Goal: Task Accomplishment & Management: Complete application form

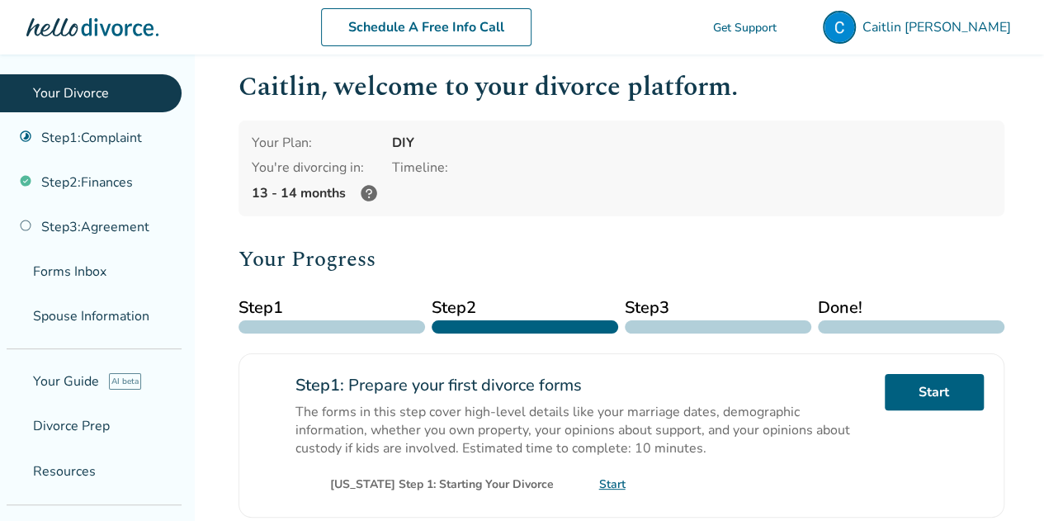
scroll to position [15, 0]
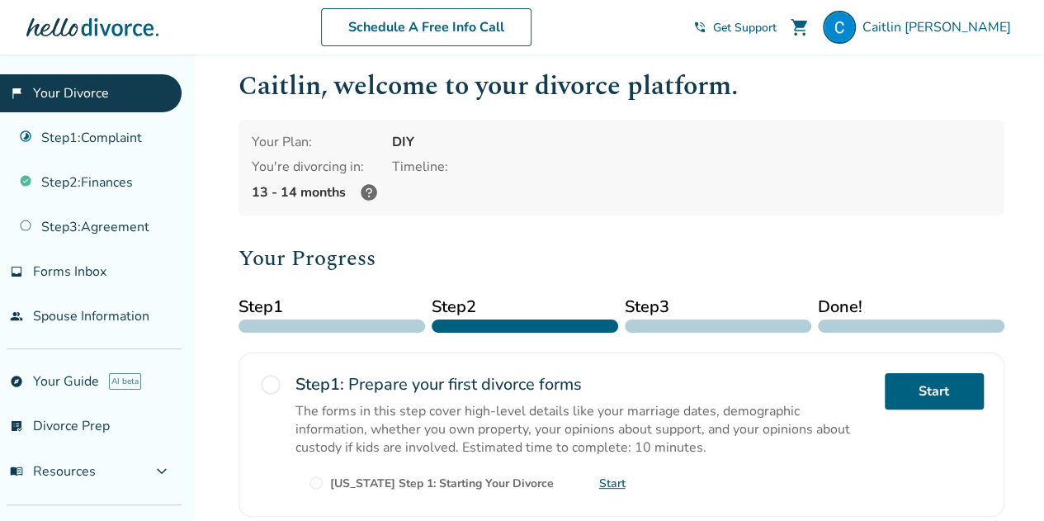
click at [364, 191] on icon at bounding box center [369, 192] width 16 height 16
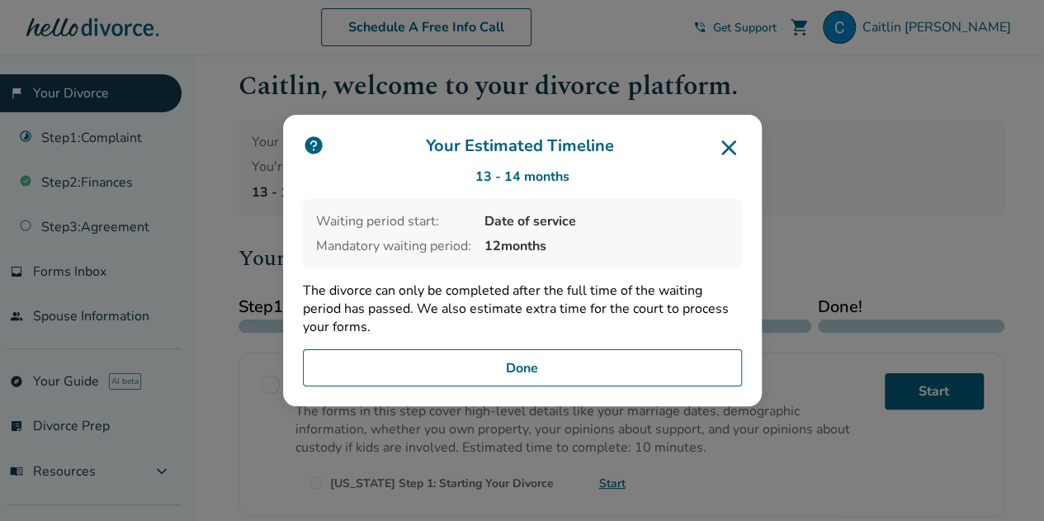
drag, startPoint x: 383, startPoint y: 247, endPoint x: 596, endPoint y: 266, distance: 213.6
click at [596, 266] on div "Waiting period start: Date of service Mandatory waiting period: 12 months" at bounding box center [522, 233] width 439 height 69
click at [734, 154] on icon at bounding box center [728, 147] width 26 height 26
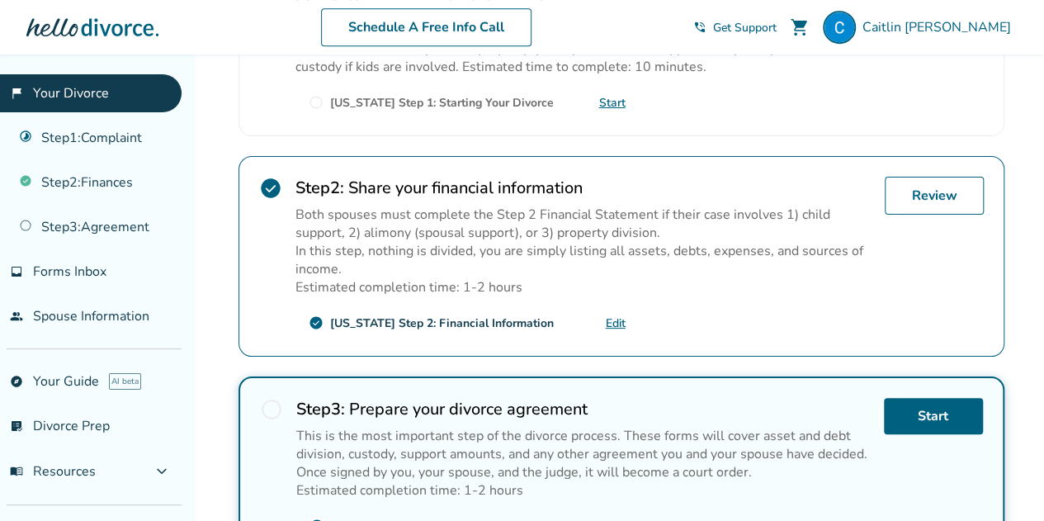
scroll to position [567, 0]
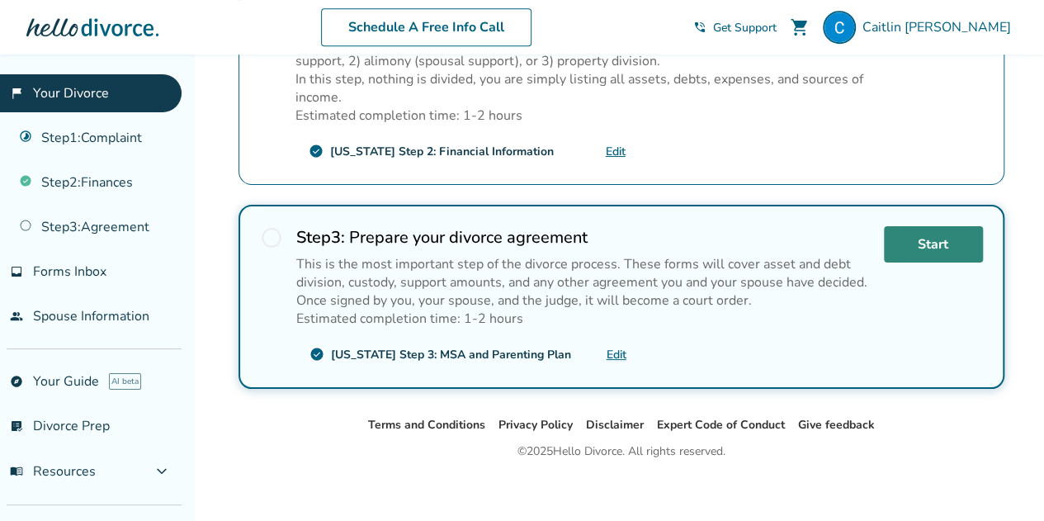
click at [954, 241] on link "Start" at bounding box center [933, 244] width 99 height 36
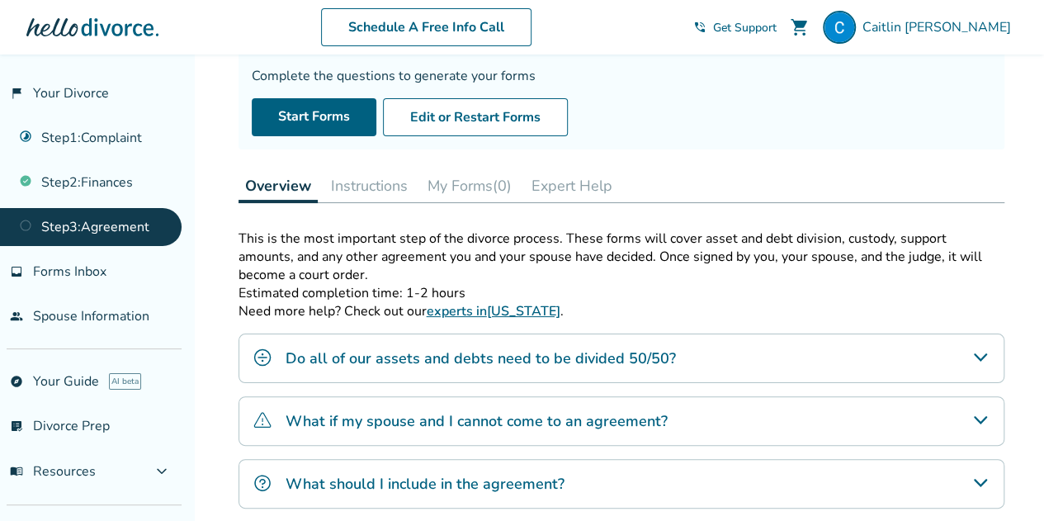
scroll to position [140, 0]
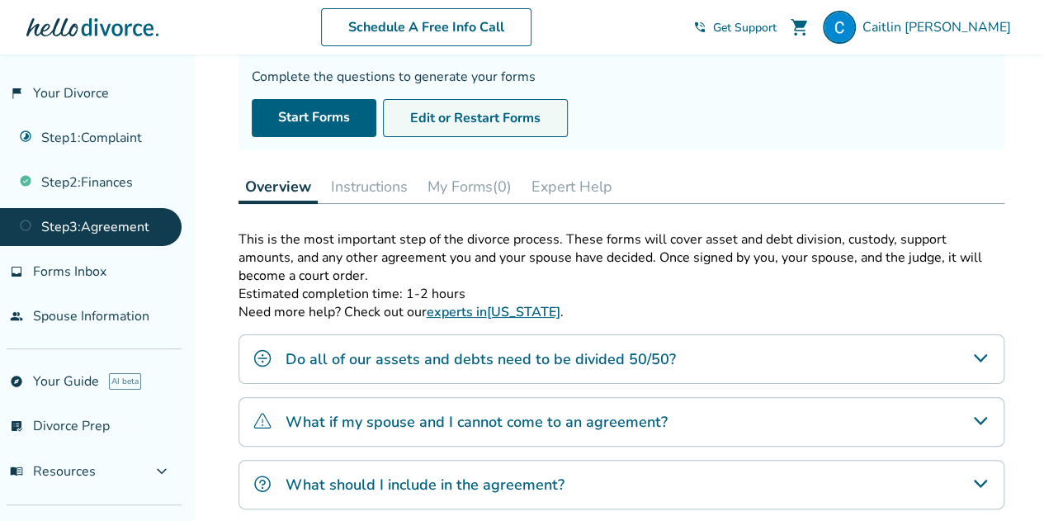
drag, startPoint x: 494, startPoint y: 113, endPoint x: 486, endPoint y: 111, distance: 8.4
click at [486, 111] on button "Edit or Restart Forms" at bounding box center [475, 118] width 185 height 38
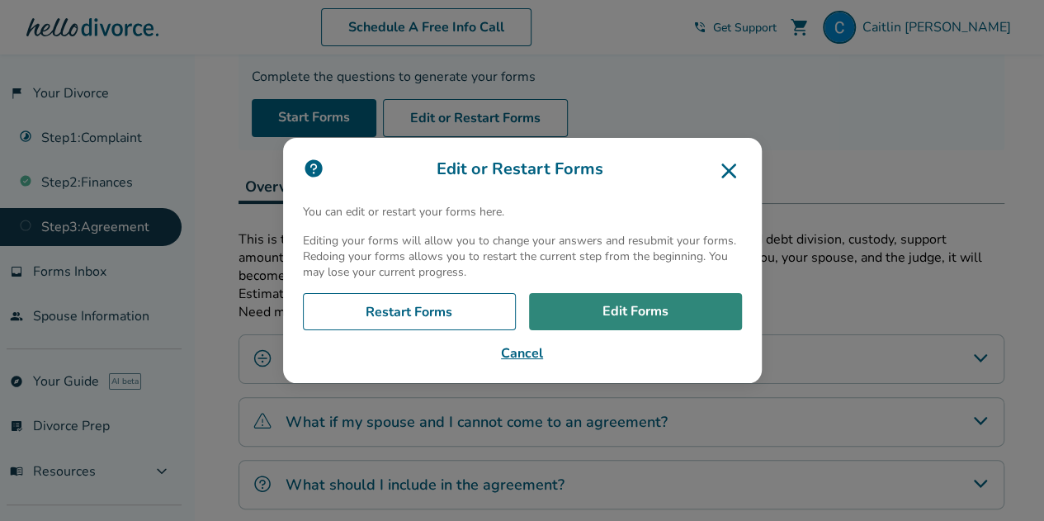
click at [624, 304] on link "Edit Forms" at bounding box center [635, 312] width 213 height 38
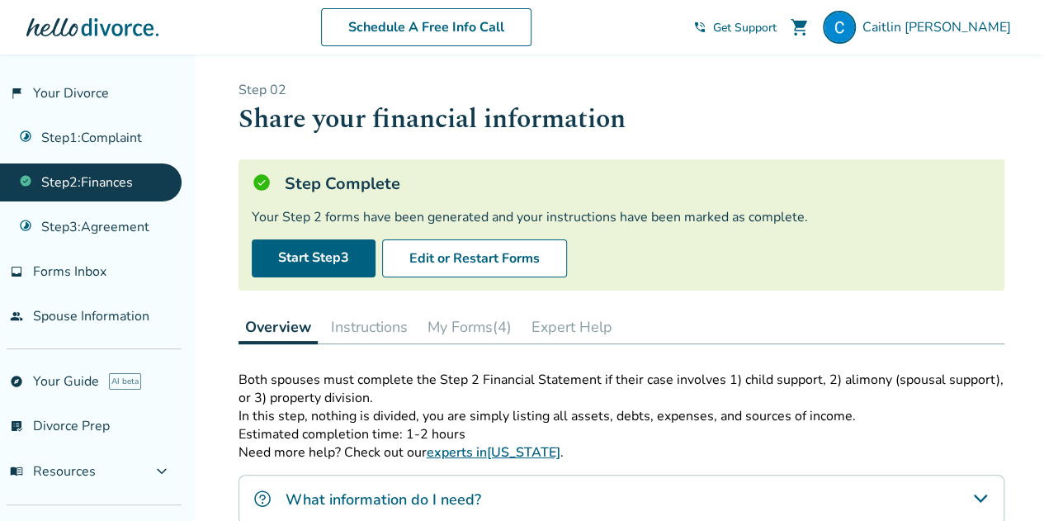
click at [461, 329] on button "My Forms (4)" at bounding box center [469, 326] width 97 height 33
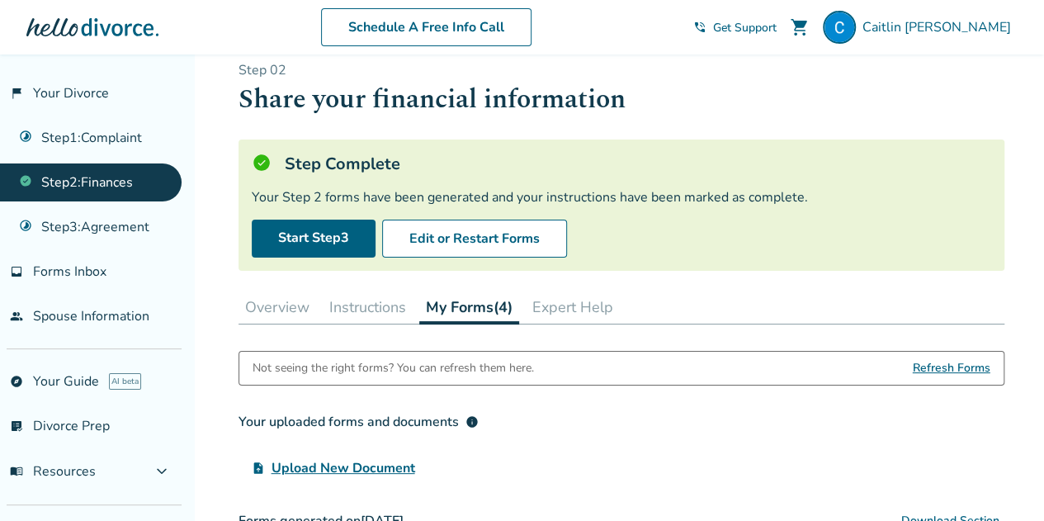
scroll to position [21, 0]
click at [453, 167] on div "Step Complete" at bounding box center [621, 163] width 739 height 22
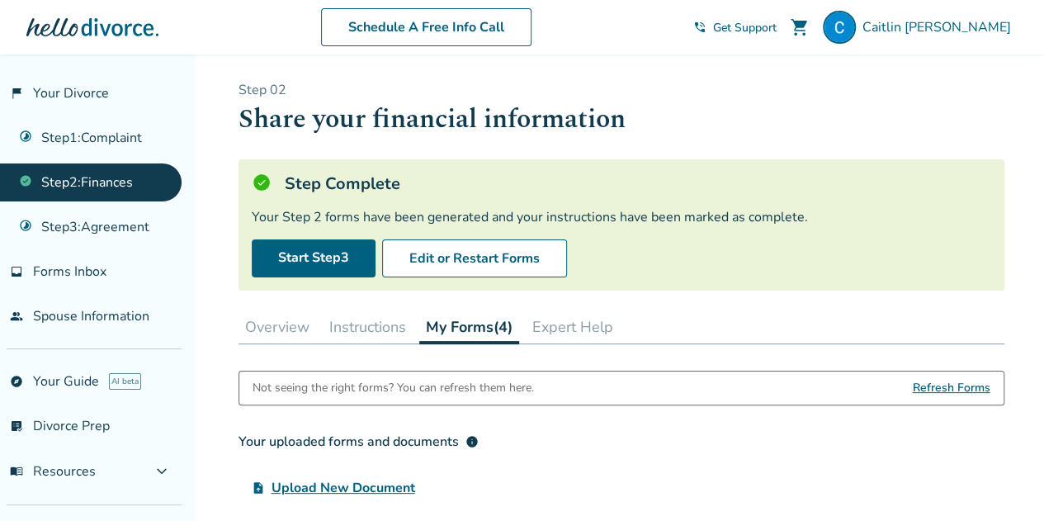
scroll to position [1, 0]
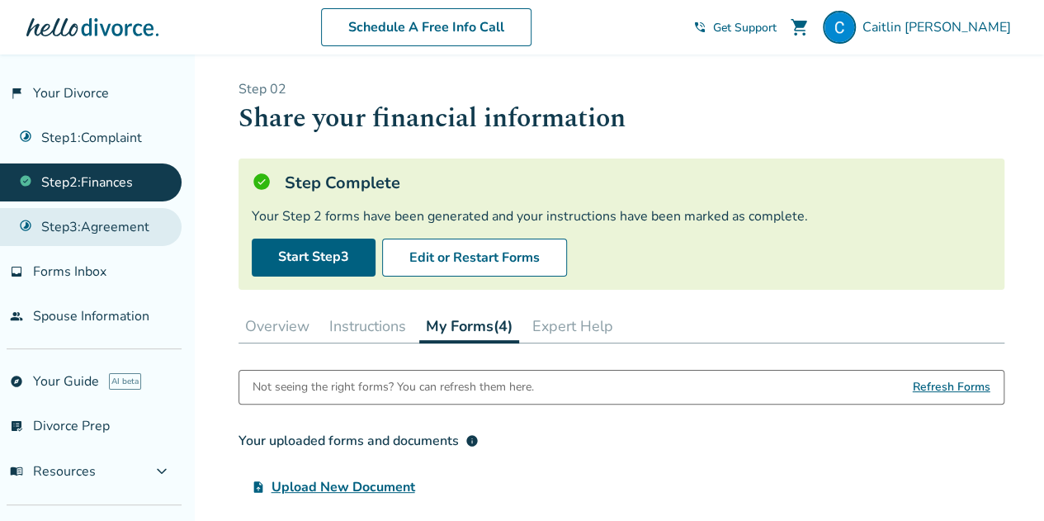
click at [89, 223] on link "Step 3 : Agreement" at bounding box center [90, 227] width 181 height 38
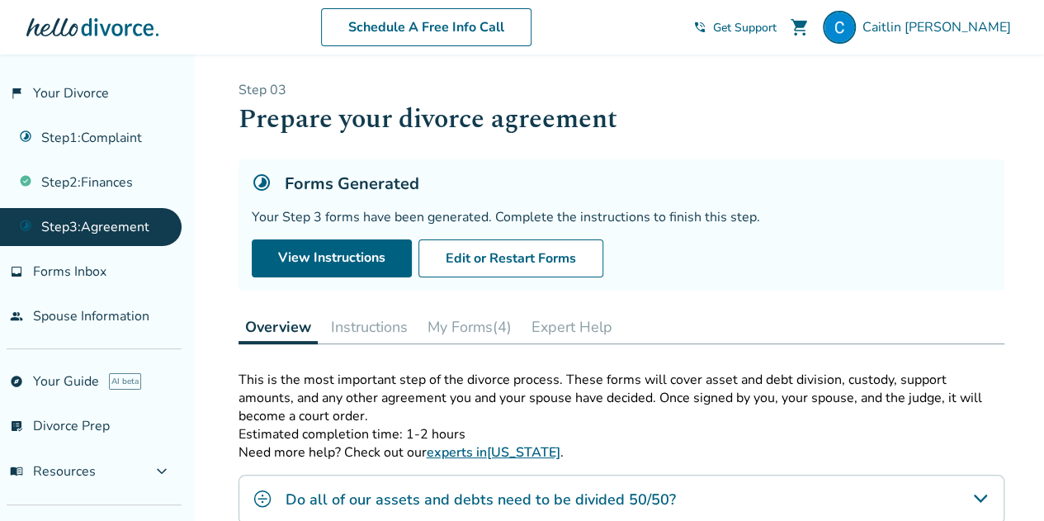
scroll to position [1, 0]
click at [464, 321] on button "My Forms (4)" at bounding box center [469, 325] width 97 height 33
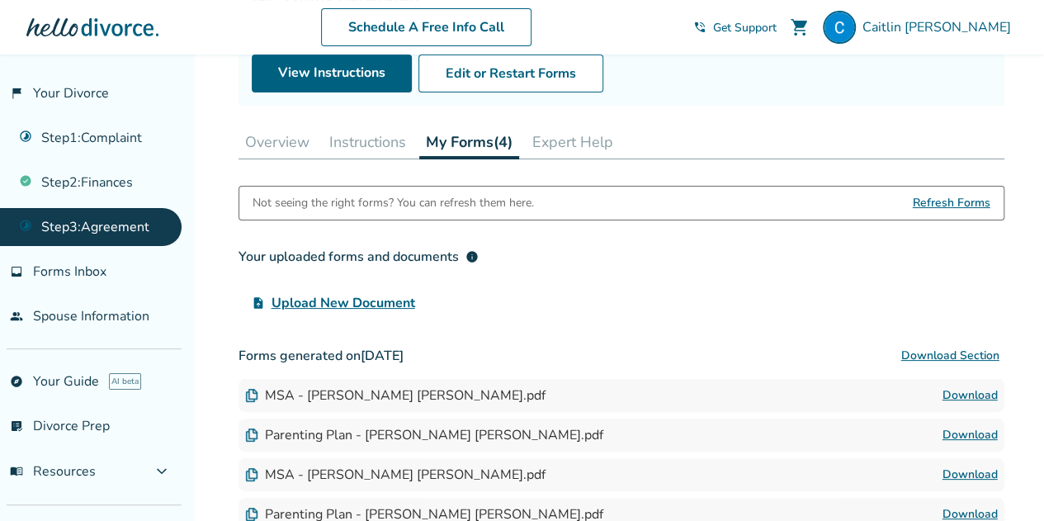
scroll to position [184, 0]
click at [953, 205] on span "Refresh Forms" at bounding box center [951, 203] width 78 height 33
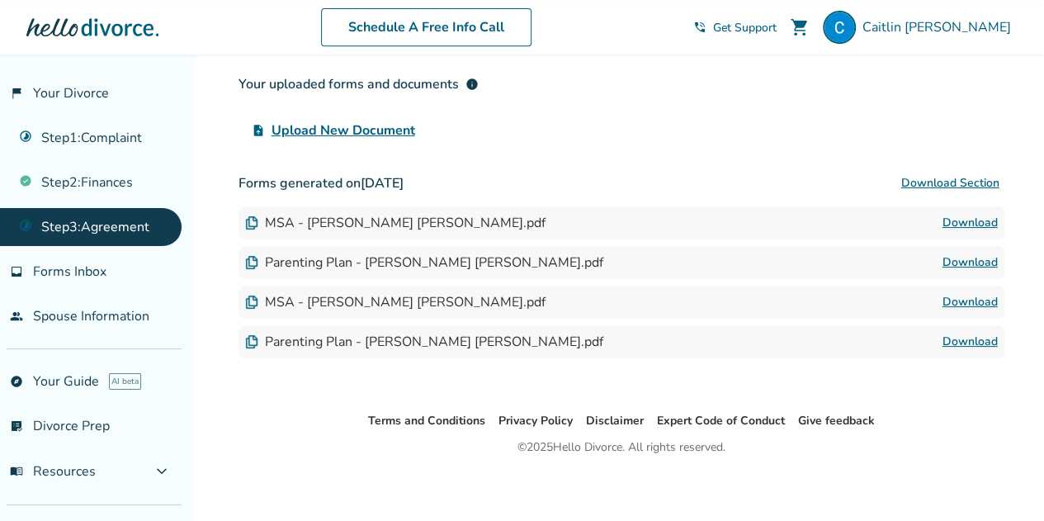
scroll to position [334, 0]
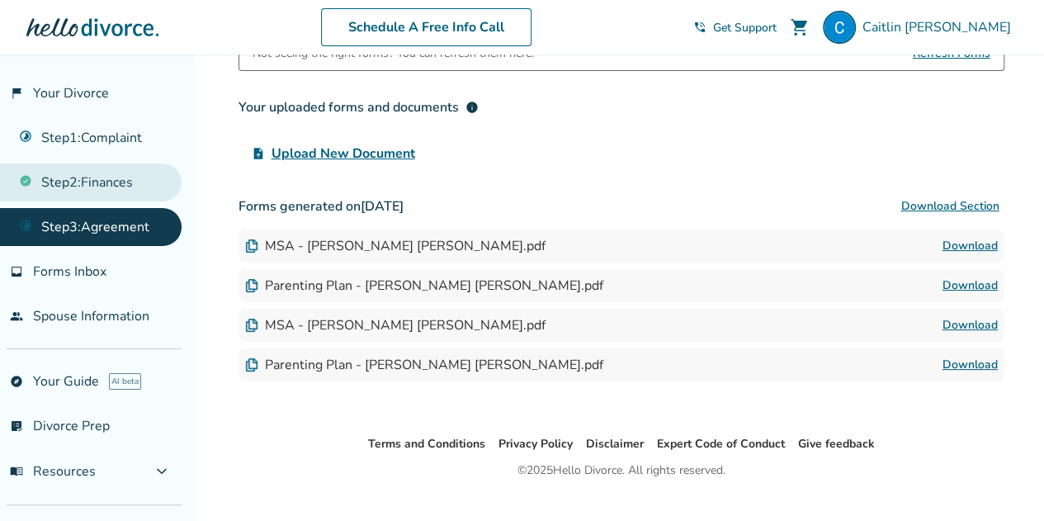
click at [133, 178] on link "Step 2 : Finances" at bounding box center [90, 182] width 181 height 38
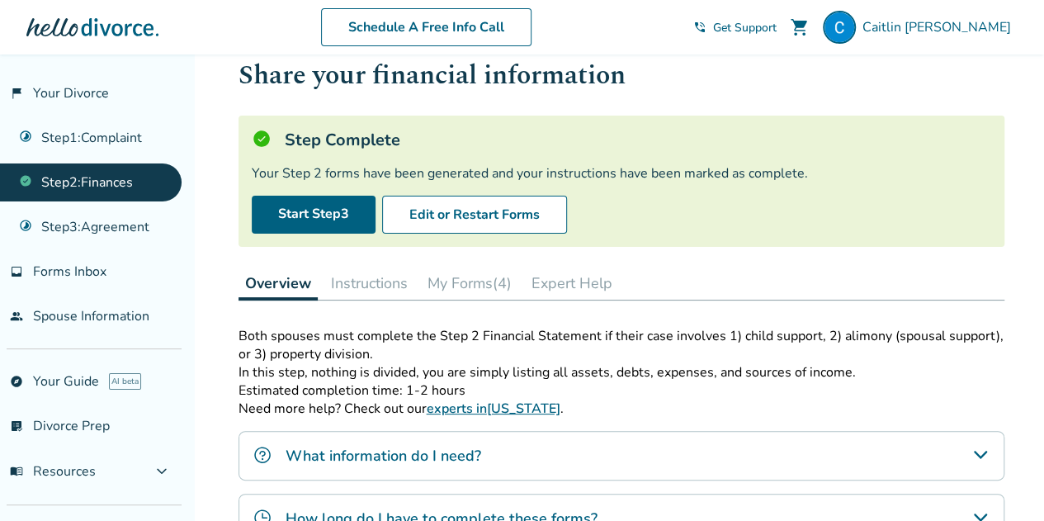
scroll to position [43, 0]
click at [483, 291] on button "My Forms (4)" at bounding box center [469, 283] width 97 height 33
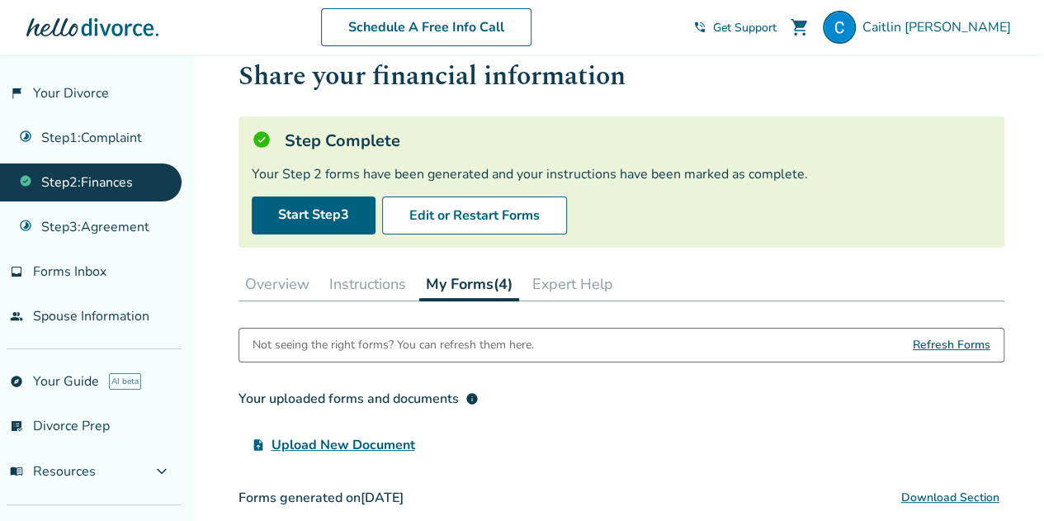
click at [943, 351] on span "Refresh Forms" at bounding box center [951, 344] width 78 height 33
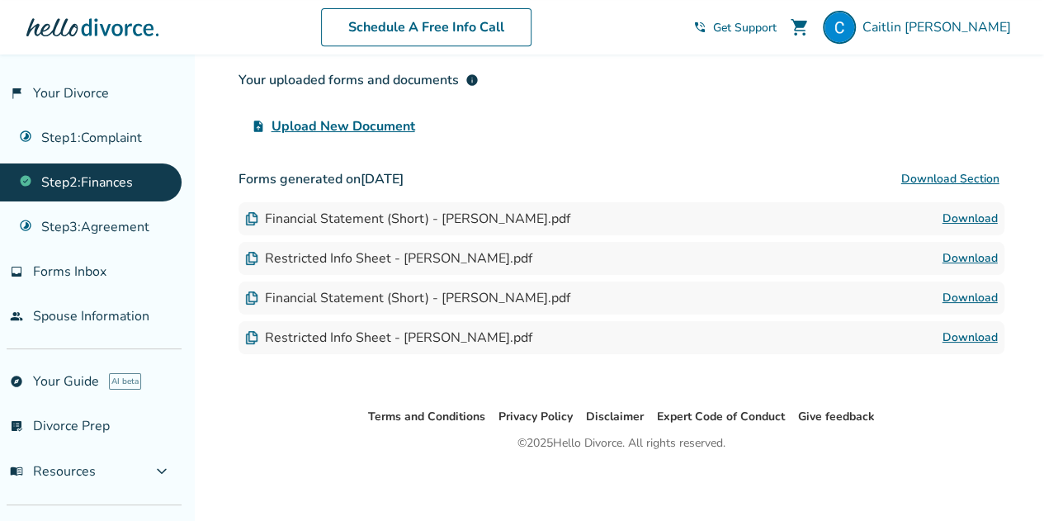
scroll to position [361, 0]
drag, startPoint x: 265, startPoint y: 213, endPoint x: 582, endPoint y: 376, distance: 357.1
click at [582, 376] on div "Not seeing the right forms? You can refresh them here. Refresh Forms Your uploa…" at bounding box center [621, 195] width 766 height 371
drag, startPoint x: 573, startPoint y: 373, endPoint x: 218, endPoint y: 194, distance: 397.3
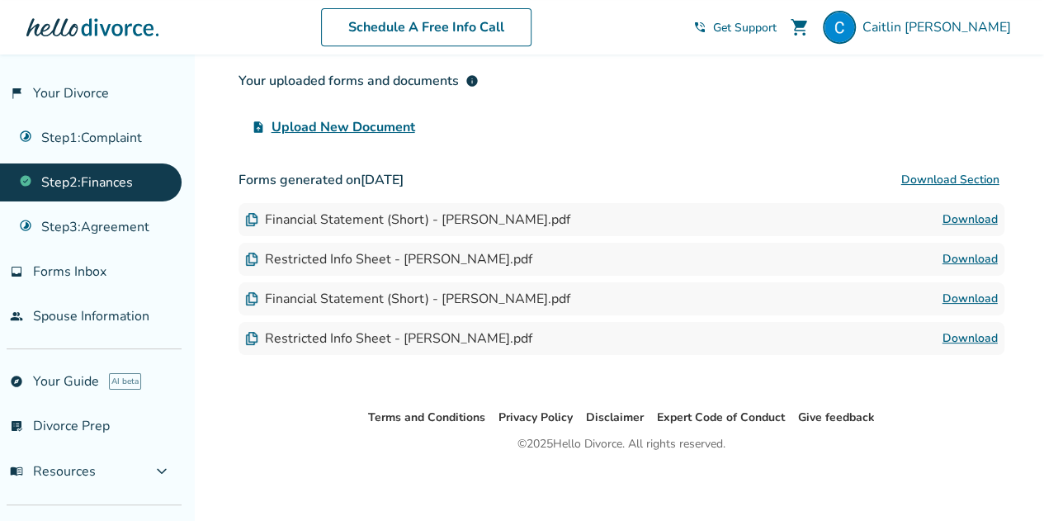
click at [218, 194] on div "Added to cart Step 0 2 Share your financial information Step Complete Your Step…" at bounding box center [522, 108] width 1044 height 829
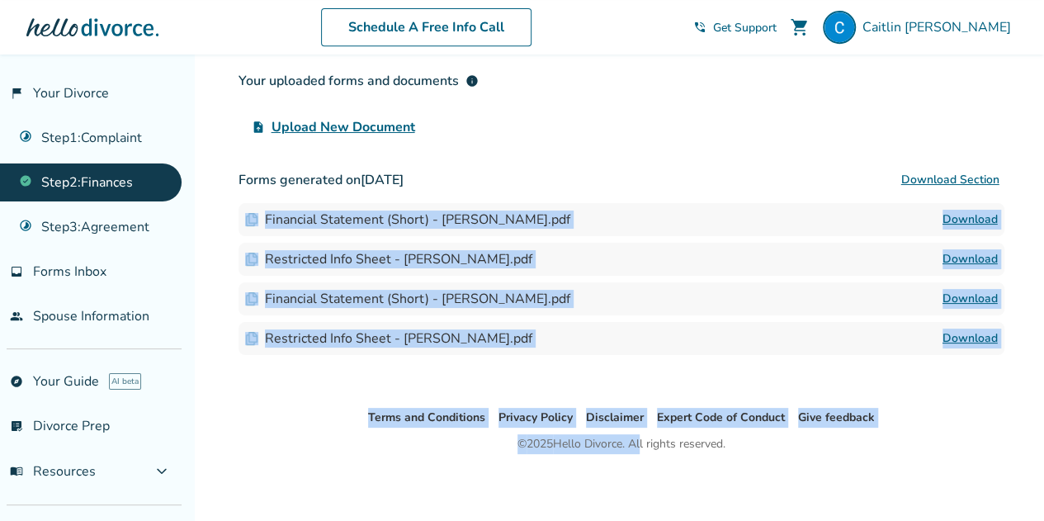
drag, startPoint x: 243, startPoint y: 200, endPoint x: 640, endPoint y: 436, distance: 462.4
click at [640, 436] on div "Added to cart Step 0 2 Share your financial information Step Complete Your Step…" at bounding box center [522, 108] width 1044 height 829
click at [551, 380] on div "Step 0 2 Share your financial information Step Complete Your Step 2 forms have …" at bounding box center [621, 51] width 792 height 714
drag, startPoint x: 643, startPoint y: 361, endPoint x: 229, endPoint y: 193, distance: 445.9
click at [229, 193] on div "Step 0 2 Share your financial information Step Complete Your Step 2 forms have …" at bounding box center [621, 51] width 792 height 714
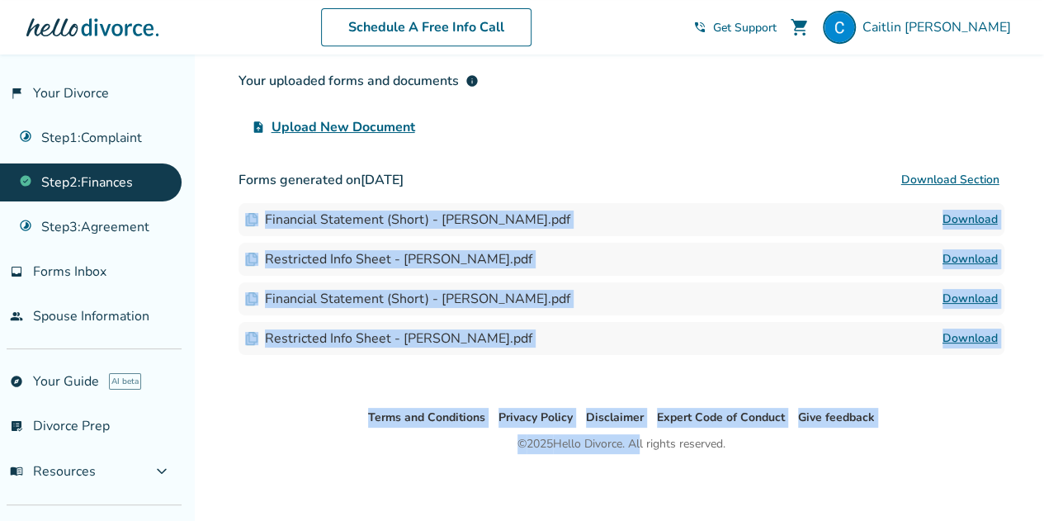
click at [236, 193] on div "Step 0 2 Share your financial information Step Complete Your Step 2 forms have …" at bounding box center [621, 51] width 792 height 714
drag, startPoint x: 224, startPoint y: 196, endPoint x: 667, endPoint y: 432, distance: 502.6
click at [667, 432] on div "Added to cart Step 0 2 Share your financial information Step Complete Your Step…" at bounding box center [522, 108] width 1044 height 829
click at [583, 365] on div "Not seeing the right forms? You can refresh them here. Refresh Forms Your uploa…" at bounding box center [621, 195] width 766 height 371
drag, startPoint x: 630, startPoint y: 361, endPoint x: 216, endPoint y: 192, distance: 447.0
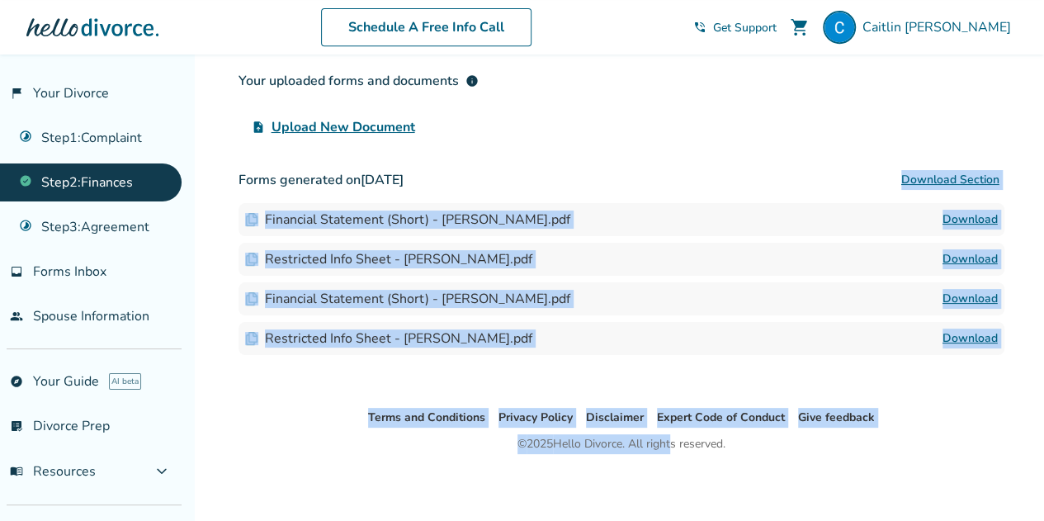
click at [216, 192] on div "Added to cart Step 0 2 Share your financial information Step Complete Your Step…" at bounding box center [522, 108] width 1044 height 829
click at [501, 187] on h3 "Forms generated on [DATE] Download Section" at bounding box center [621, 179] width 766 height 33
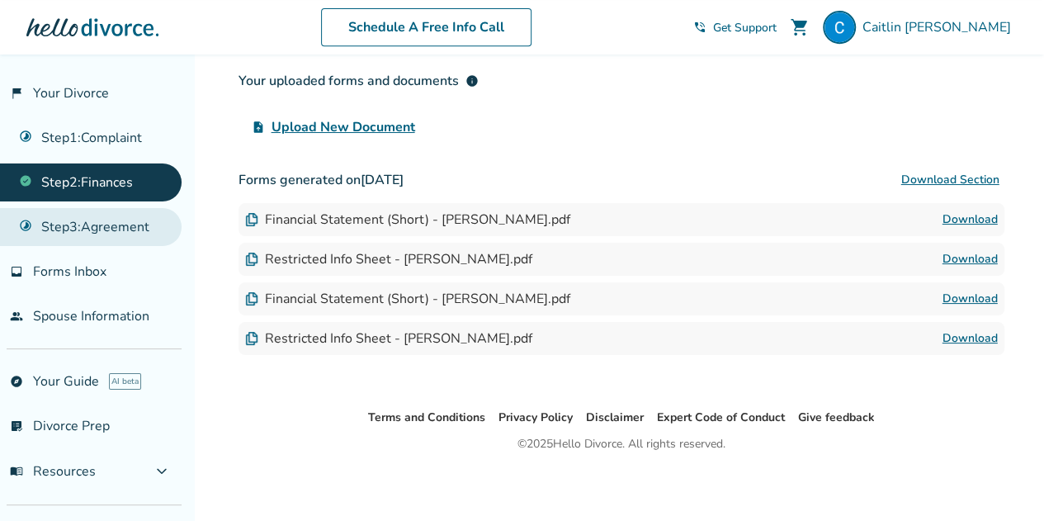
click at [124, 219] on link "Step 3 : Agreement" at bounding box center [90, 227] width 181 height 38
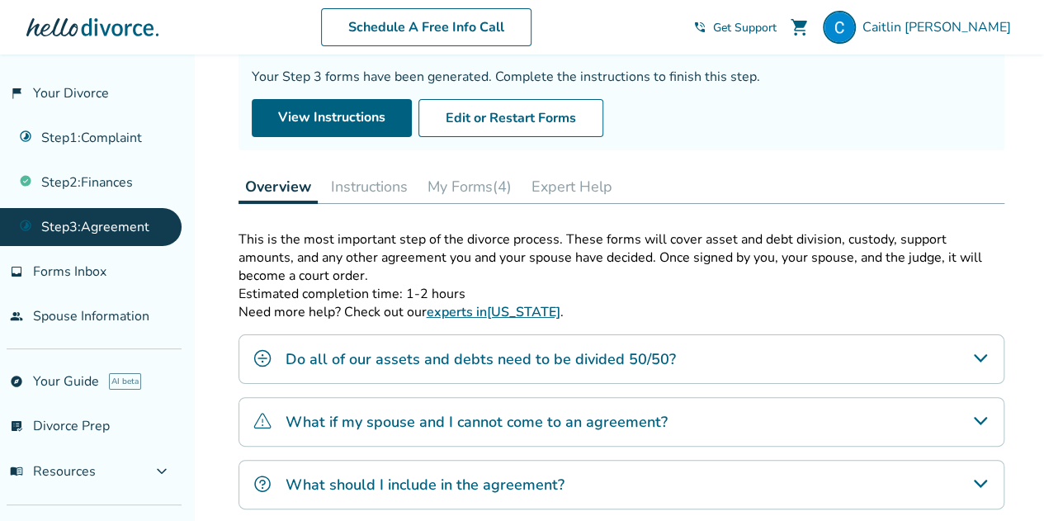
scroll to position [141, 0]
click at [486, 186] on button "My Forms (4)" at bounding box center [469, 185] width 97 height 33
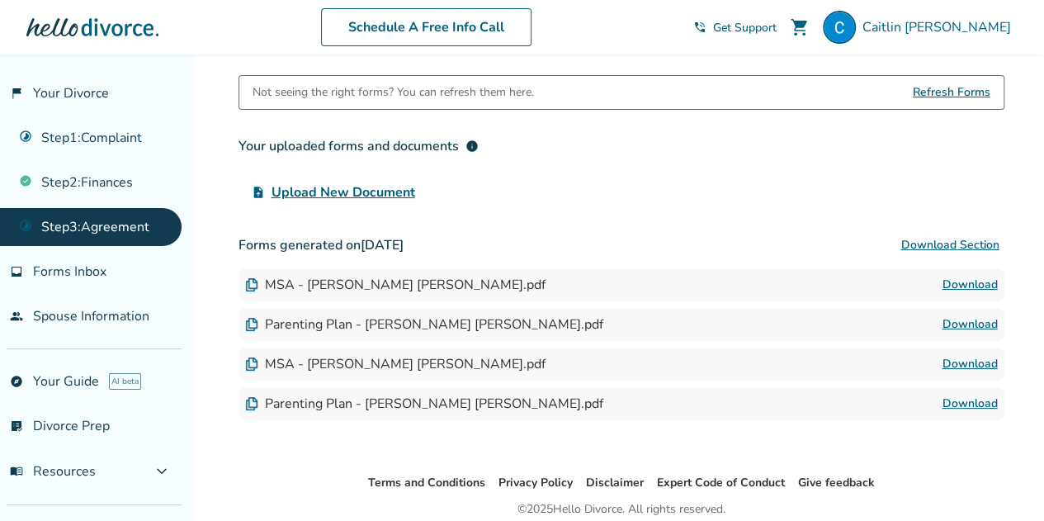
scroll to position [295, 0]
click at [937, 243] on button "Download Section" at bounding box center [950, 245] width 108 height 33
click at [734, 209] on div "Not seeing the right forms? You can refresh them here. Refresh Forms Your uploa…" at bounding box center [621, 248] width 766 height 345
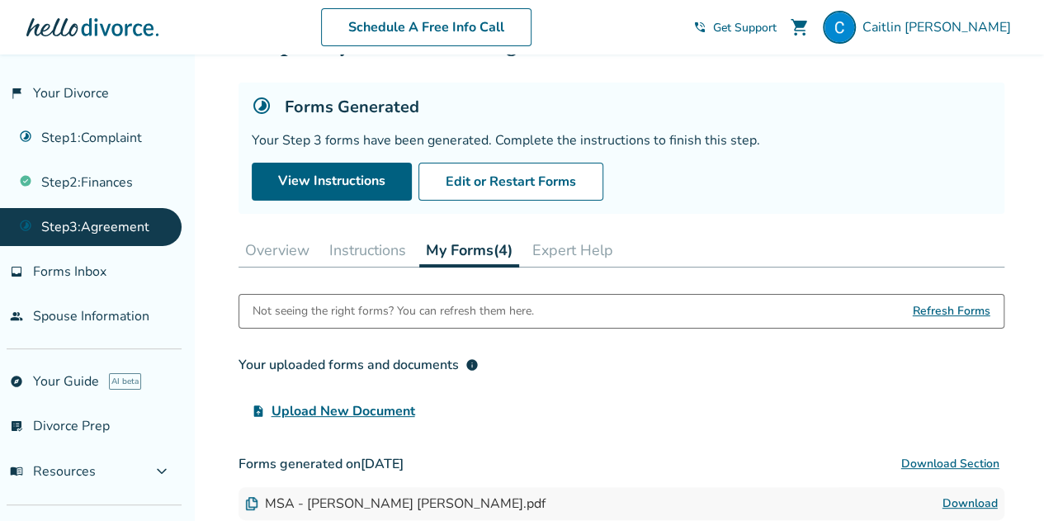
scroll to position [77, 0]
click at [299, 176] on link "View Instructions" at bounding box center [332, 182] width 160 height 38
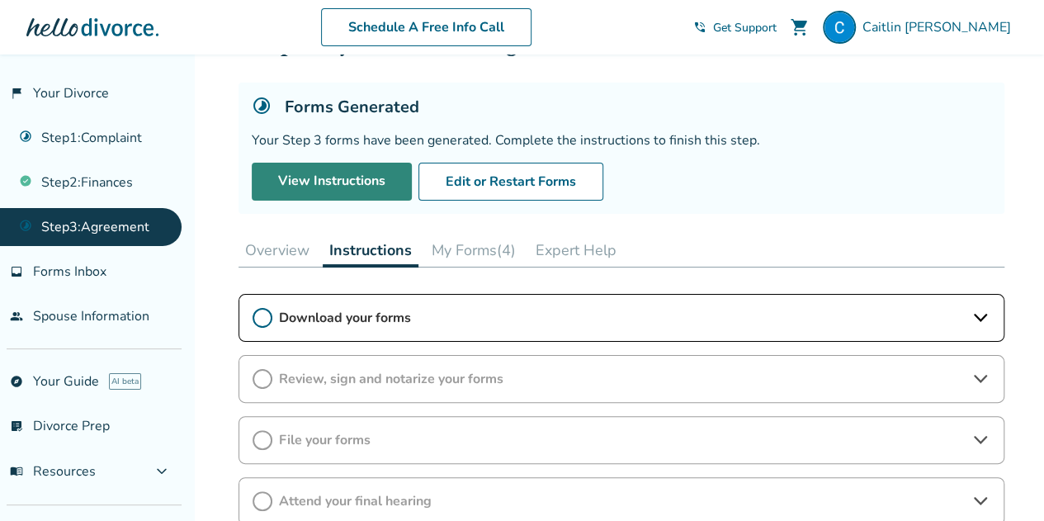
scroll to position [137, 0]
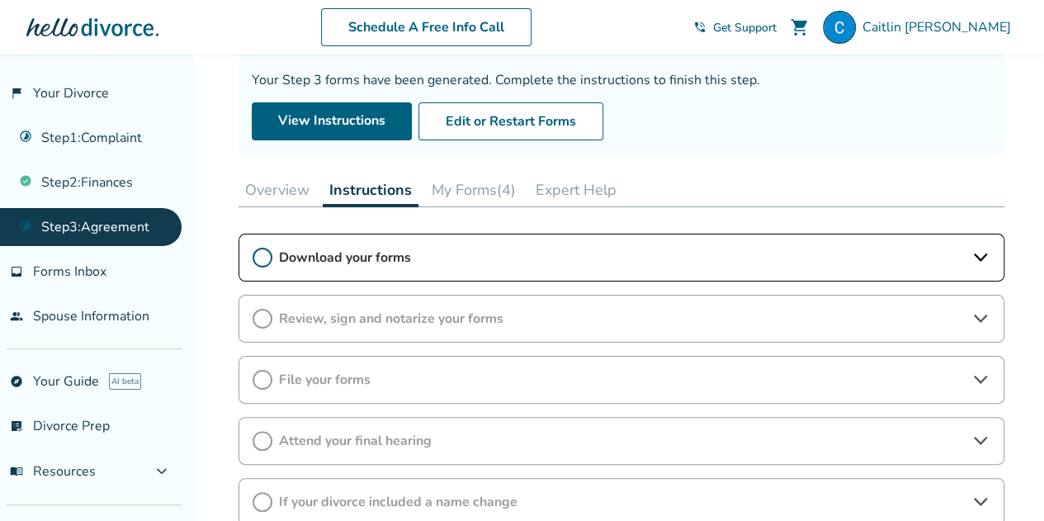
click at [392, 253] on span "Download your forms" at bounding box center [621, 257] width 685 height 18
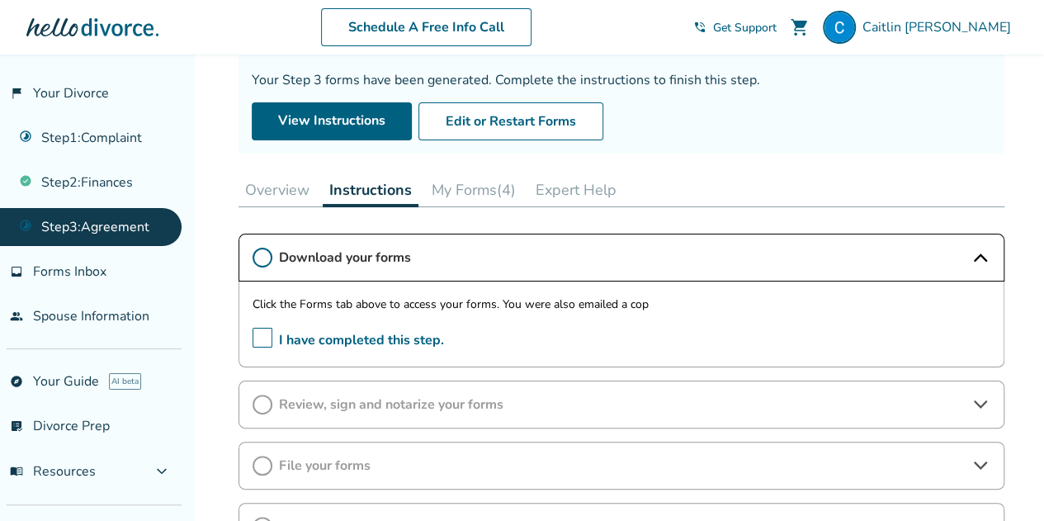
click at [262, 338] on span "I have completed this step." at bounding box center [347, 341] width 191 height 26
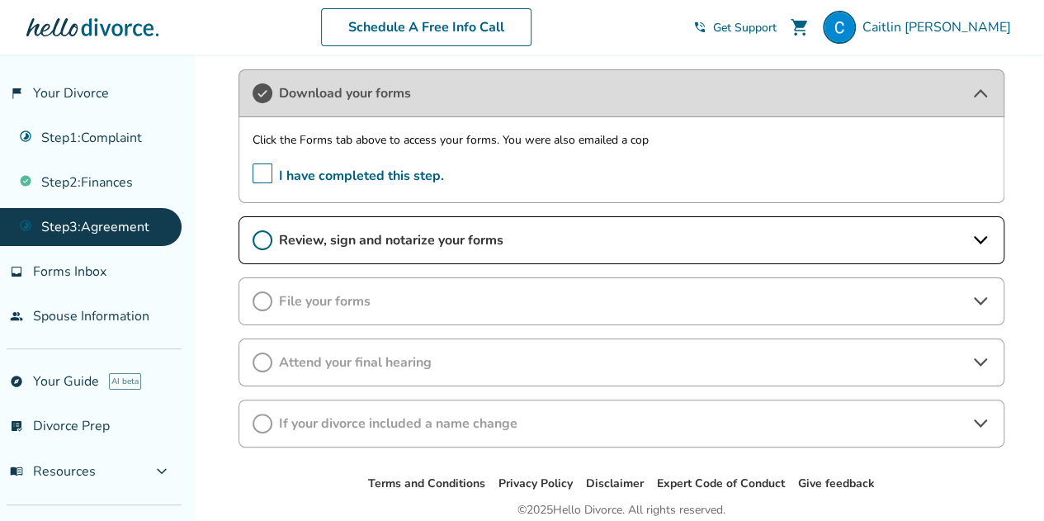
scroll to position [300, 0]
click at [407, 225] on div "Review, sign and notarize your forms" at bounding box center [621, 241] width 766 height 48
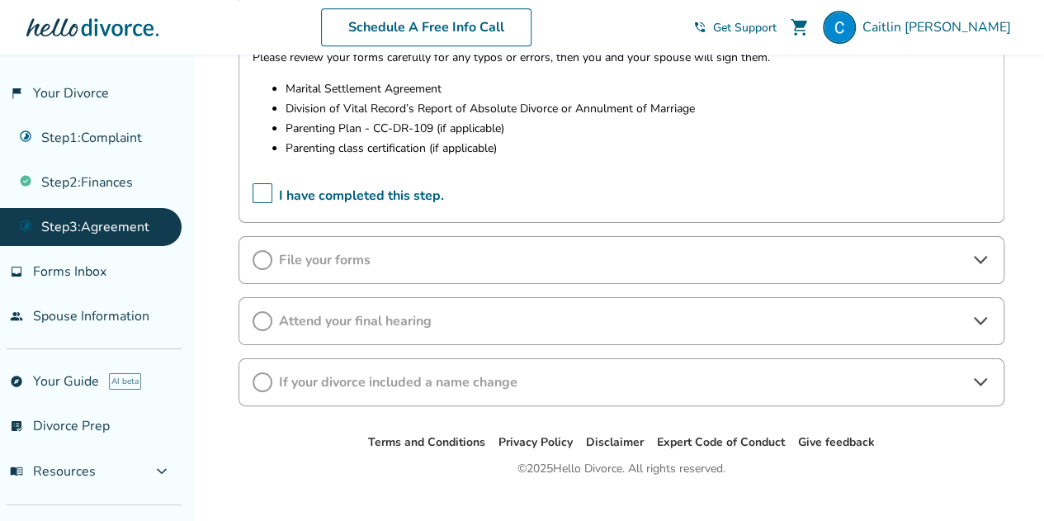
scroll to position [530, 0]
click at [343, 261] on span "File your forms" at bounding box center [621, 261] width 685 height 18
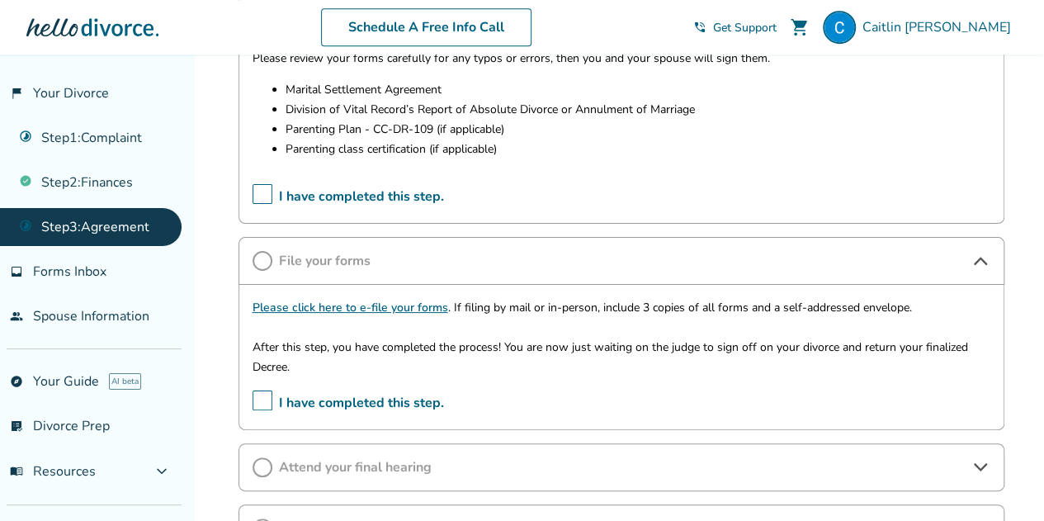
scroll to position [0, 0]
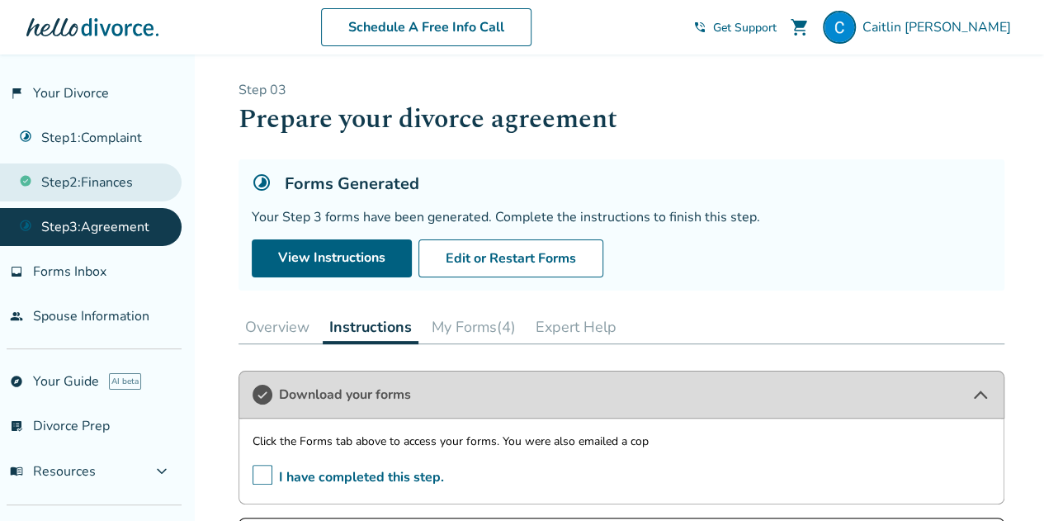
click at [99, 193] on link "Step 2 : Finances" at bounding box center [90, 182] width 181 height 38
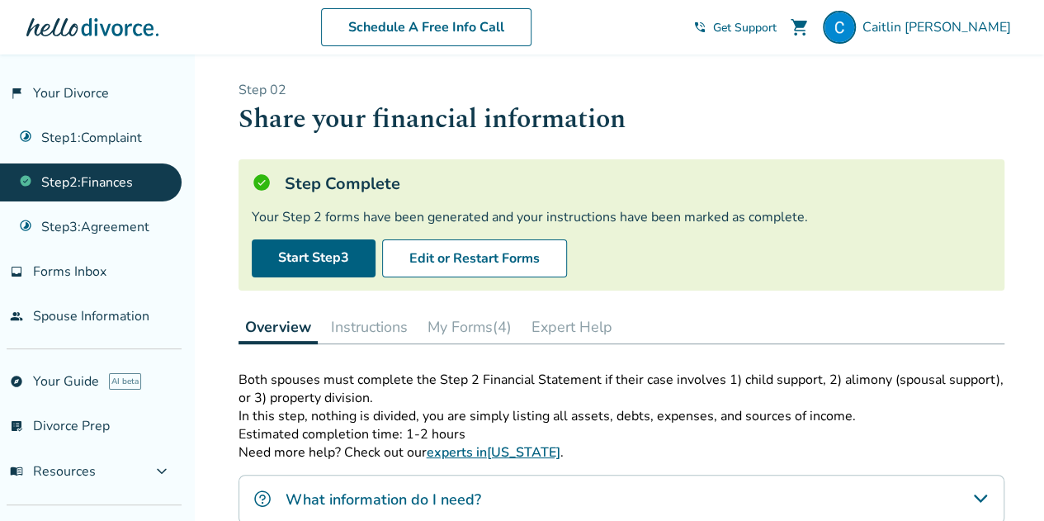
scroll to position [139, 0]
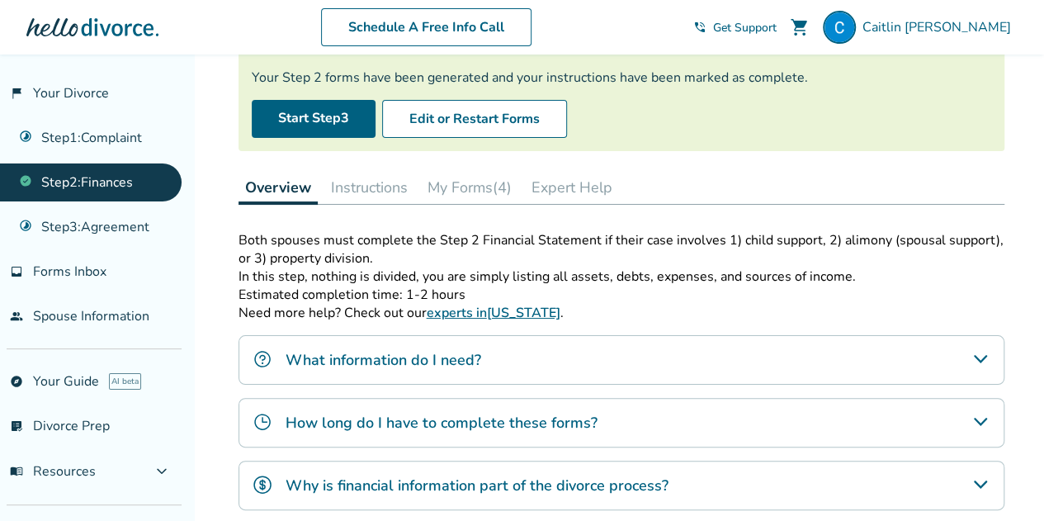
click at [453, 185] on button "My Forms (4)" at bounding box center [469, 187] width 97 height 33
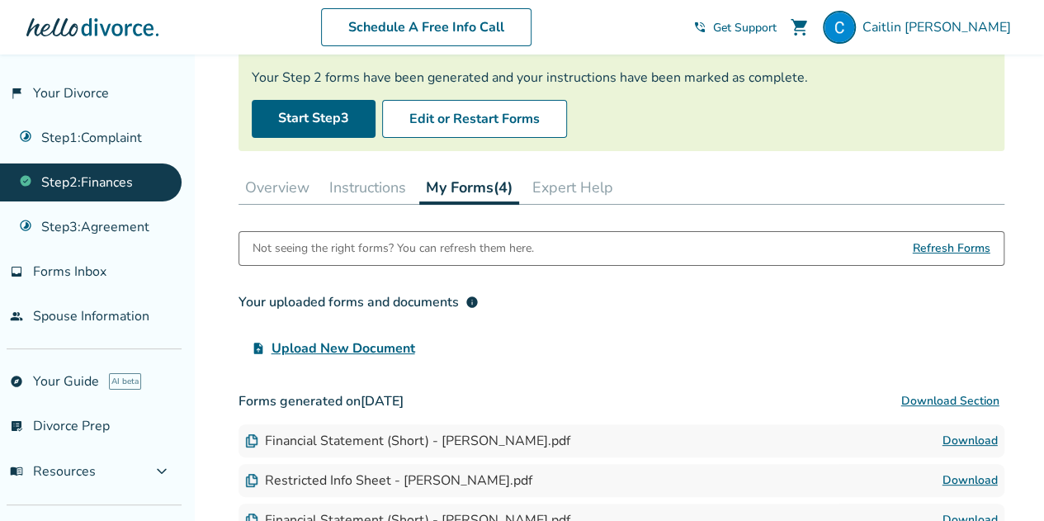
scroll to position [302, 0]
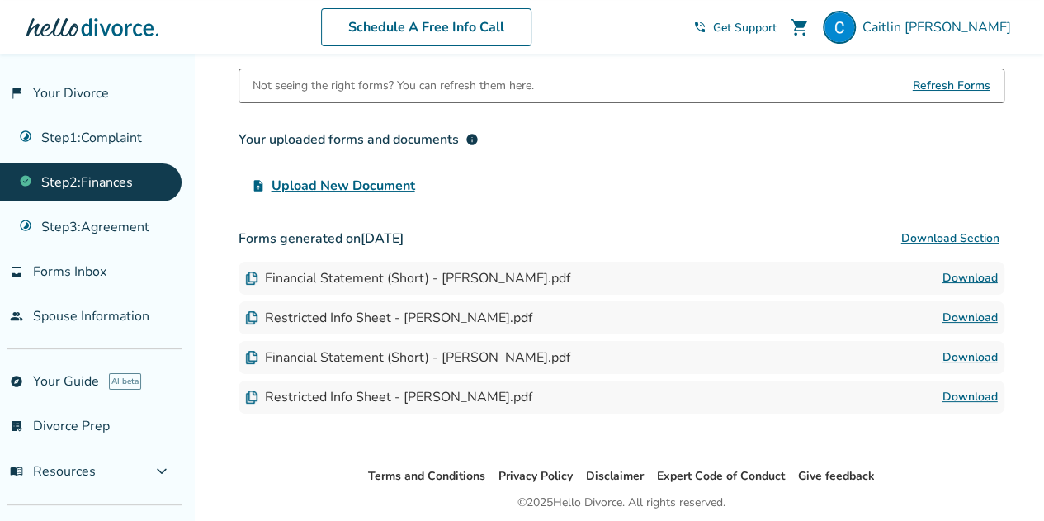
click at [946, 240] on button "Download Section" at bounding box center [950, 238] width 108 height 33
click at [739, 182] on div "upload_file Upload New Document" at bounding box center [621, 185] width 766 height 33
